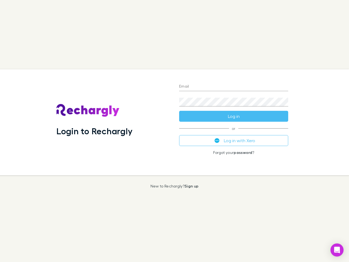
click at [175, 131] on div "Login to Rechargly" at bounding box center [113, 122] width 123 height 106
click at [234, 87] on input "Email" at bounding box center [233, 86] width 109 height 9
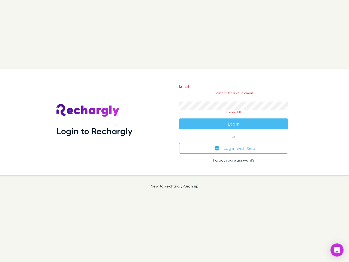
click at [234, 116] on form "Email Please enter a valid email. Password Please fill Log in" at bounding box center [233, 103] width 109 height 51
click at [234, 141] on div "Email Please enter a valid email. Password Please fill Log in or Log in with Xe…" at bounding box center [234, 122] width 118 height 106
click at [337, 250] on icon "Open Intercom Messenger" at bounding box center [338, 250] width 6 height 7
